Goal: Task Accomplishment & Management: Manage account settings

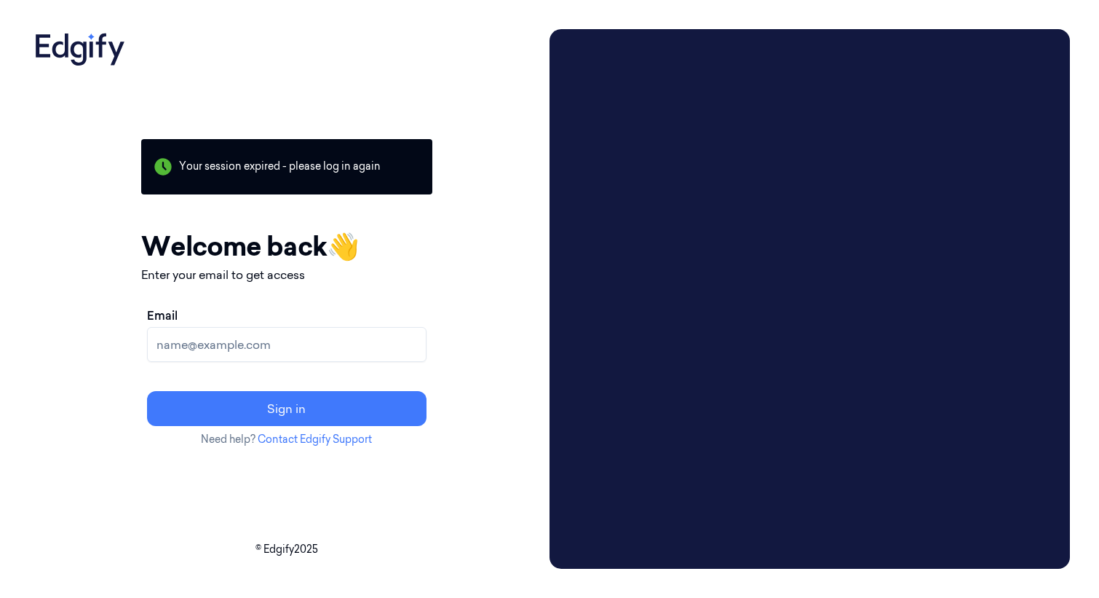
click at [215, 341] on input "Email" at bounding box center [287, 344] width 280 height 35
type input "mark.wilson@johnlewis.co.uk"
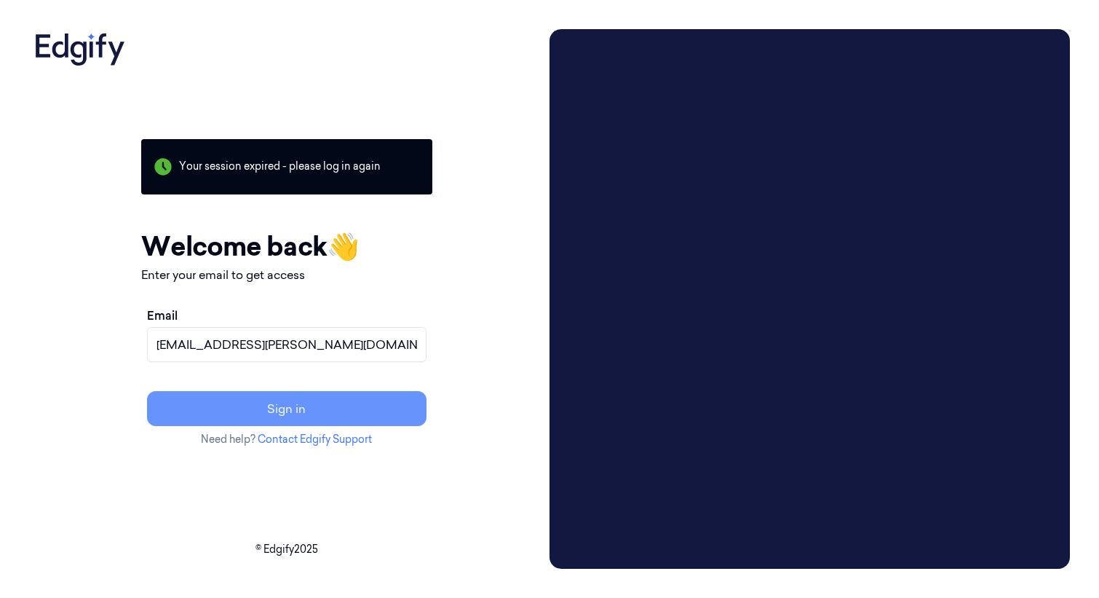
click at [311, 405] on button "Sign in" at bounding box center [287, 408] width 280 height 35
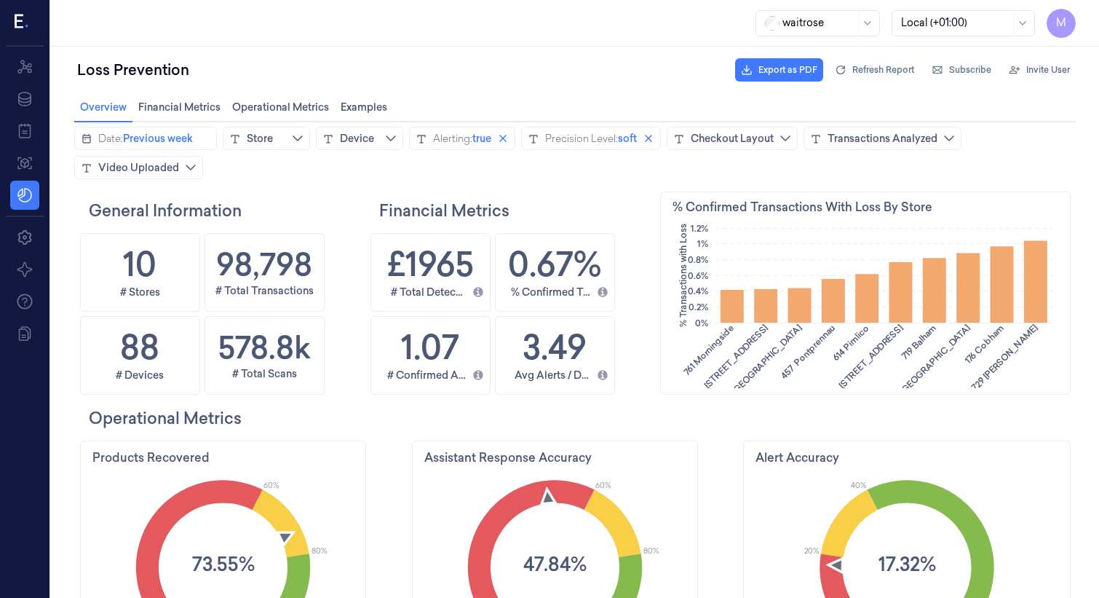
scroll to position [306, 395]
click at [23, 69] on icon at bounding box center [24, 66] width 17 height 17
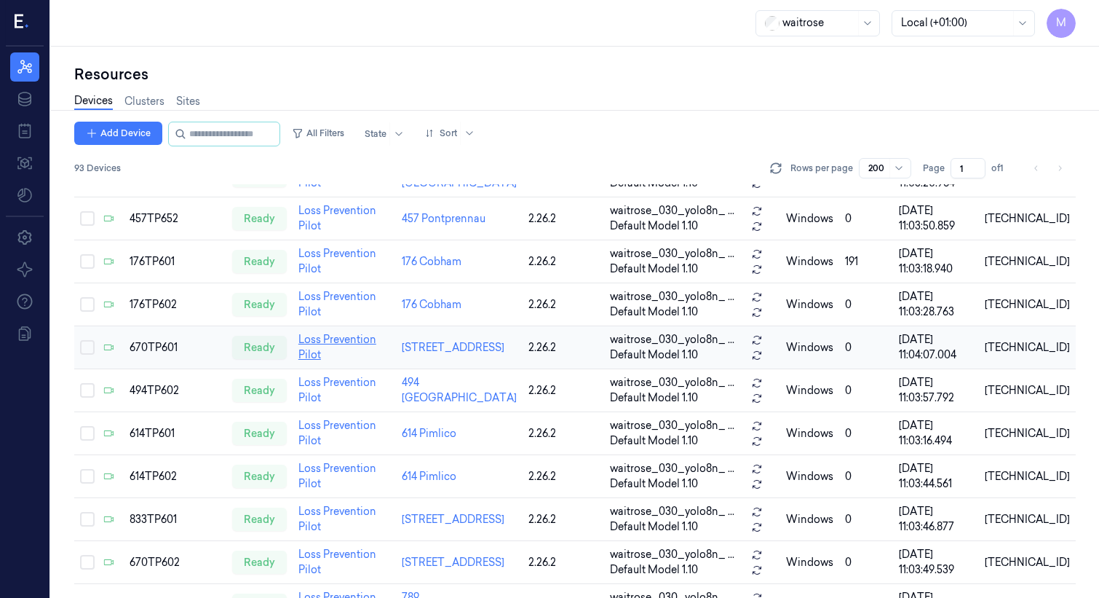
scroll to position [146, 0]
click at [163, 342] on div "670TP601" at bounding box center [175, 346] width 91 height 15
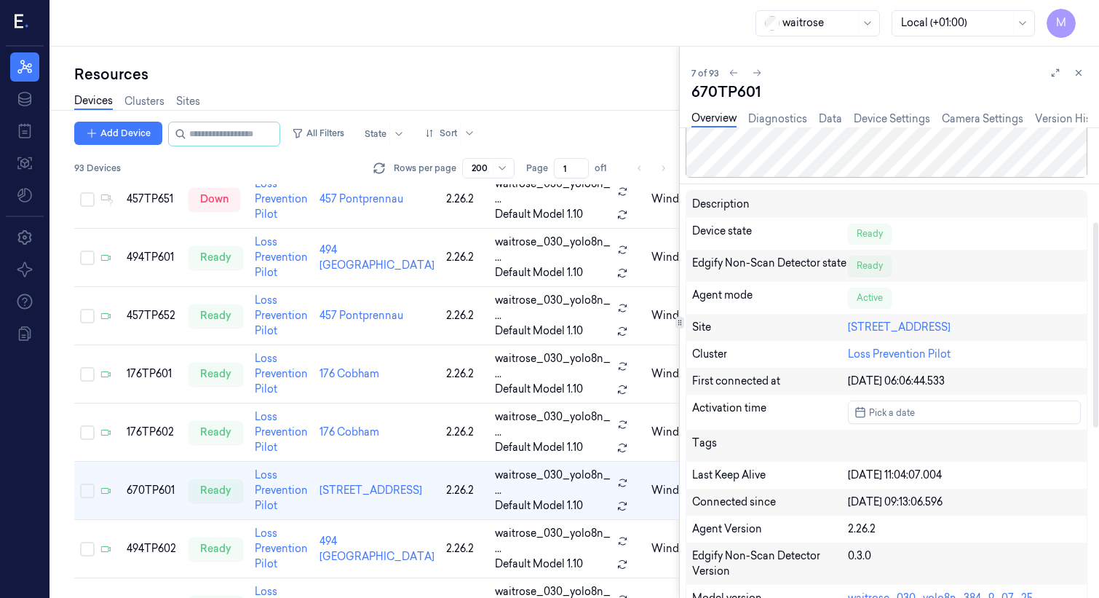
scroll to position [169, 0]
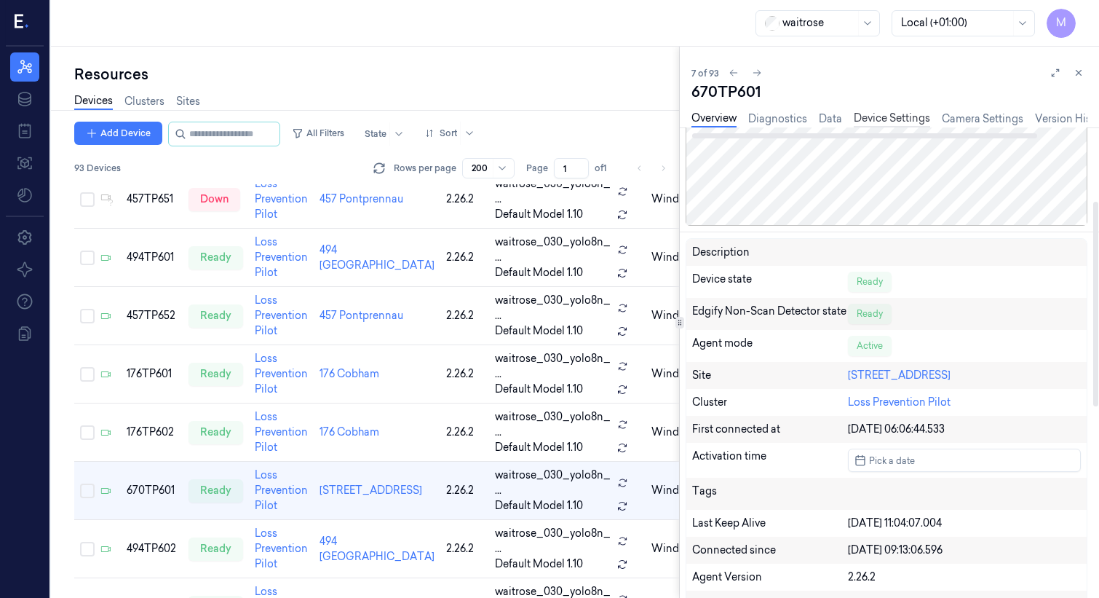
click at [881, 119] on link "Device Settings" at bounding box center [892, 119] width 76 height 17
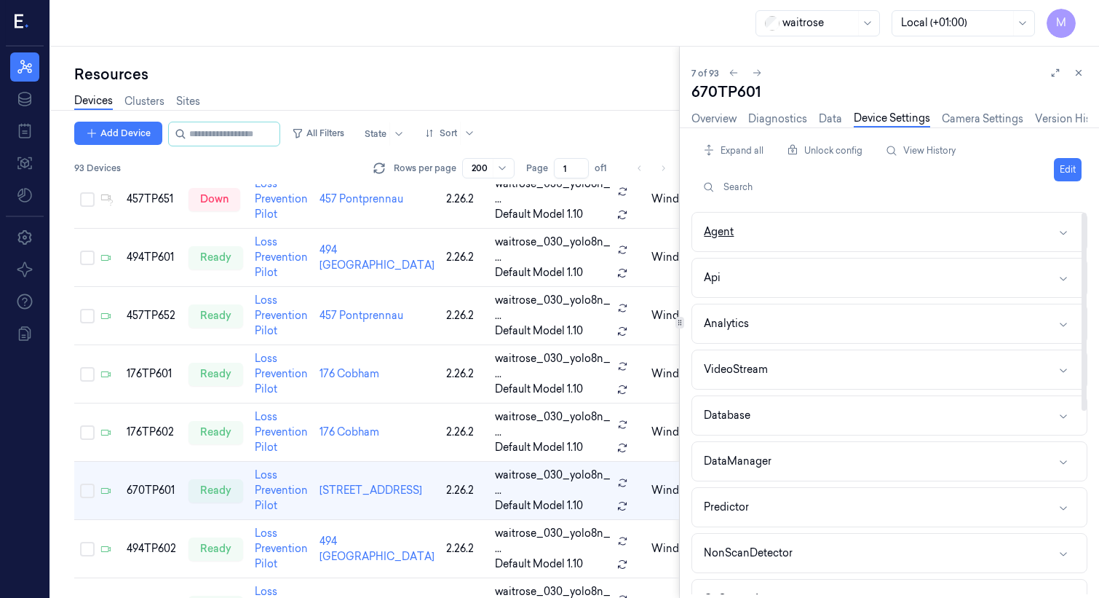
click at [740, 233] on button "Agent" at bounding box center [889, 232] width 395 height 39
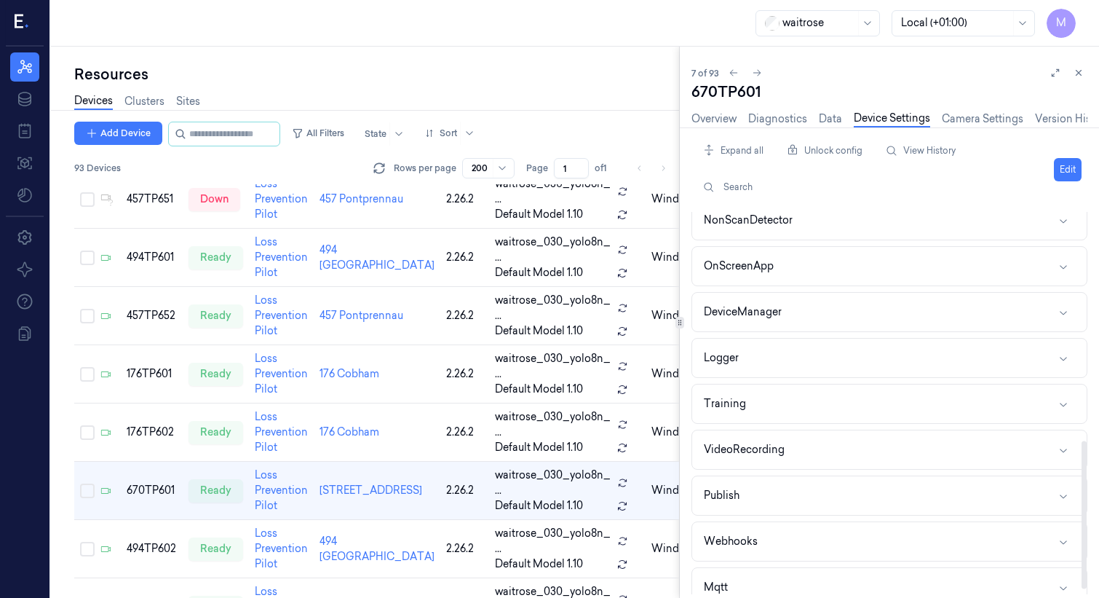
scroll to position [601, 0]
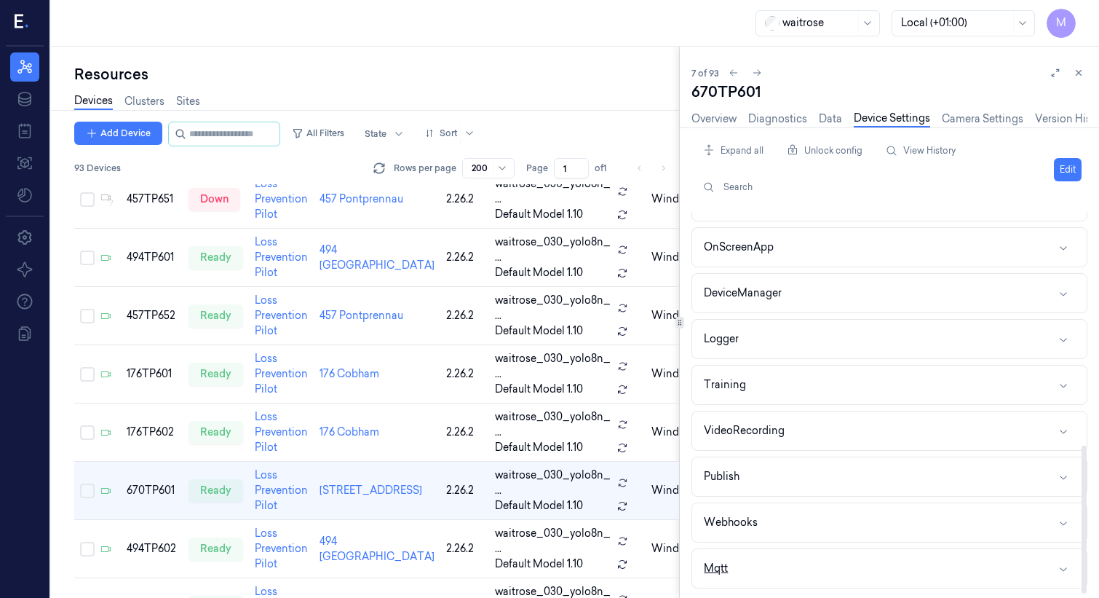
click at [729, 566] on button "Mqtt" at bounding box center [889, 568] width 395 height 39
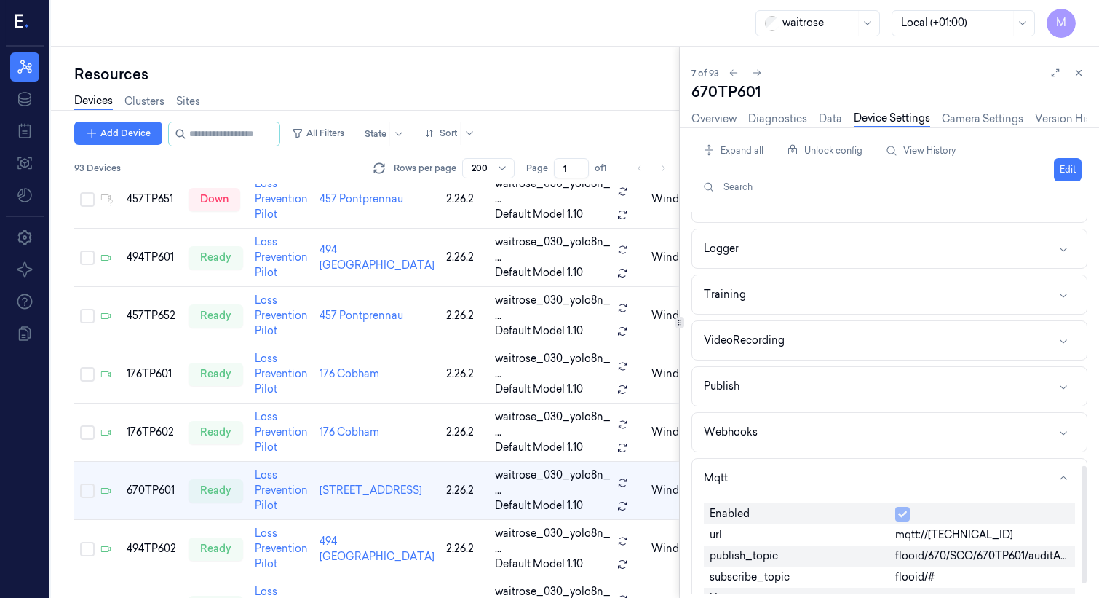
scroll to position [860, 0]
